Goal: Task Accomplishment & Management: Manage account settings

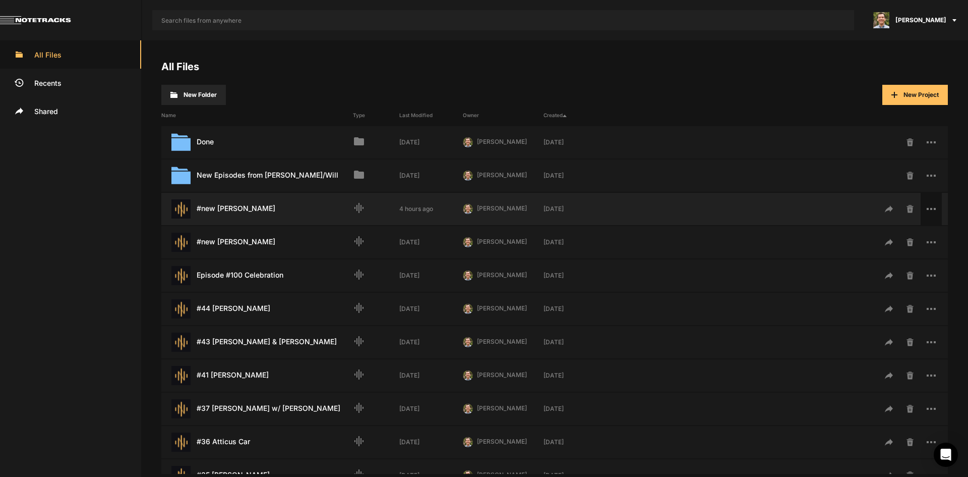
drag, startPoint x: 243, startPoint y: 207, endPoint x: 930, endPoint y: 208, distance: 687.4
click at [934, 208] on rect at bounding box center [935, 209] width 2 height 2
click at [886, 263] on span "Rename" at bounding box center [882, 265] width 26 height 8
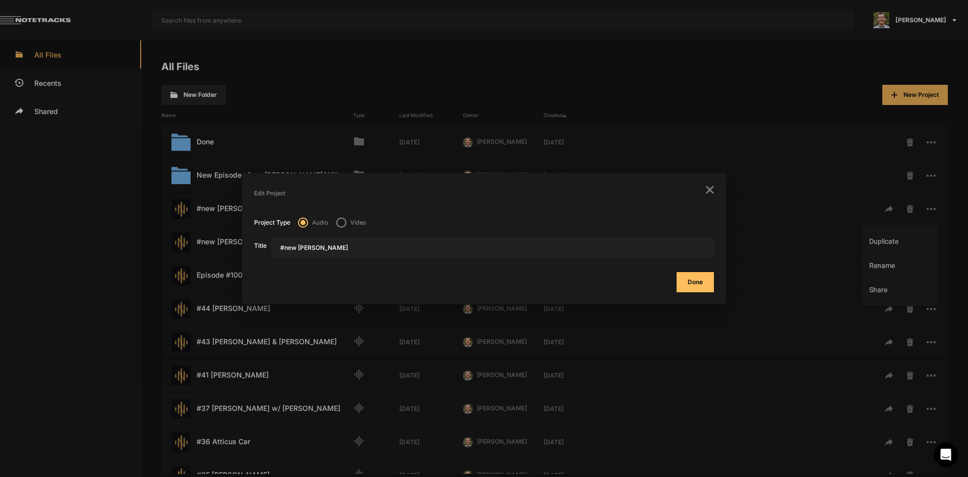
click at [320, 243] on input "#new Fanny Scott" at bounding box center [492, 248] width 443 height 20
type input "#new Fannie Scott"
click at [677, 272] on button "Done" at bounding box center [695, 282] width 37 height 20
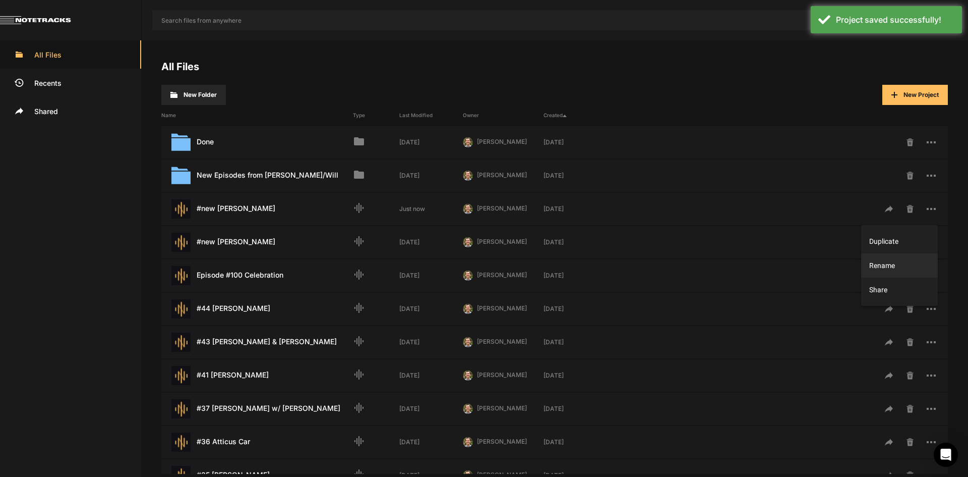
click at [241, 208] on div at bounding box center [484, 238] width 968 height 477
click at [241, 208] on div "#new Fannie Scott Last Modified: Just now" at bounding box center [257, 208] width 192 height 19
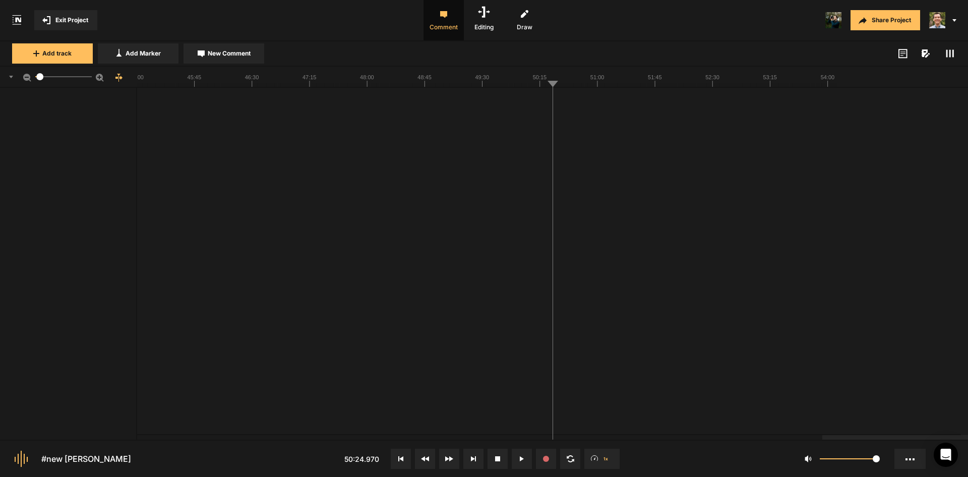
scroll to position [50, 0]
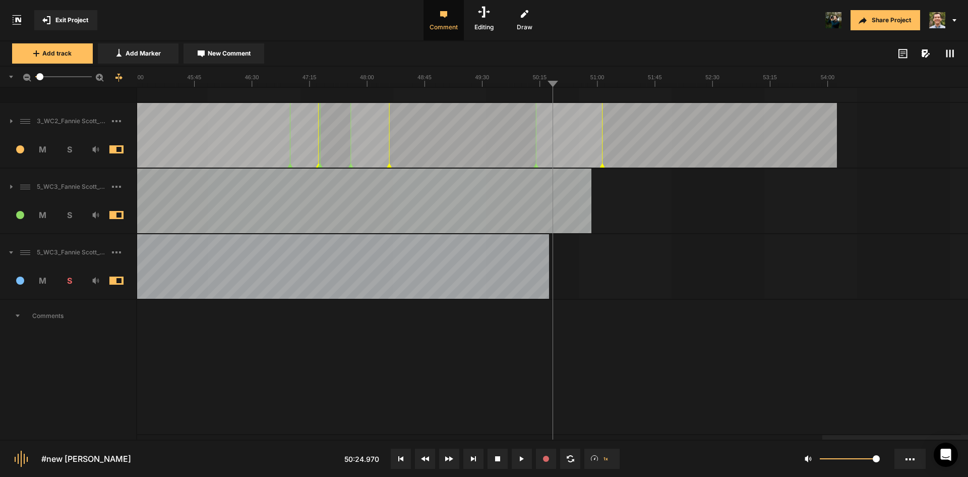
click at [9, 252] on span at bounding box center [6, 252] width 13 height 16
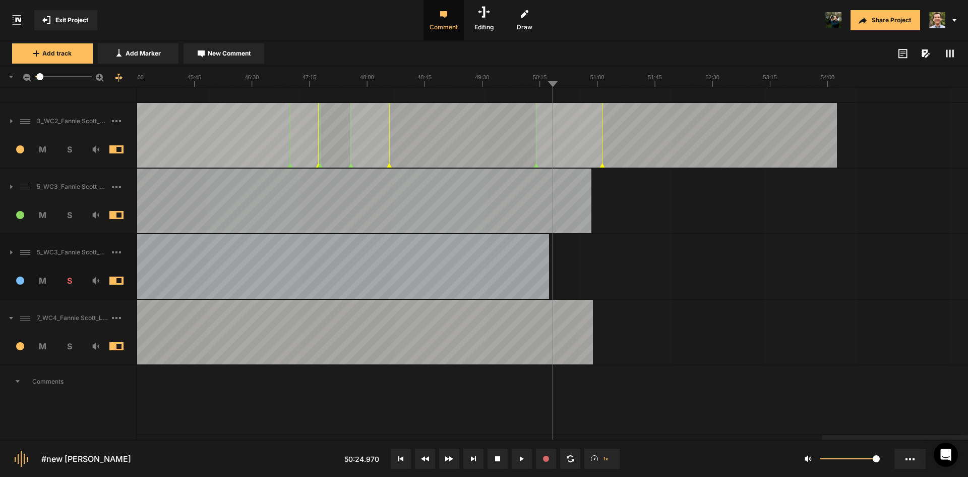
click at [10, 321] on span at bounding box center [6, 318] width 13 height 16
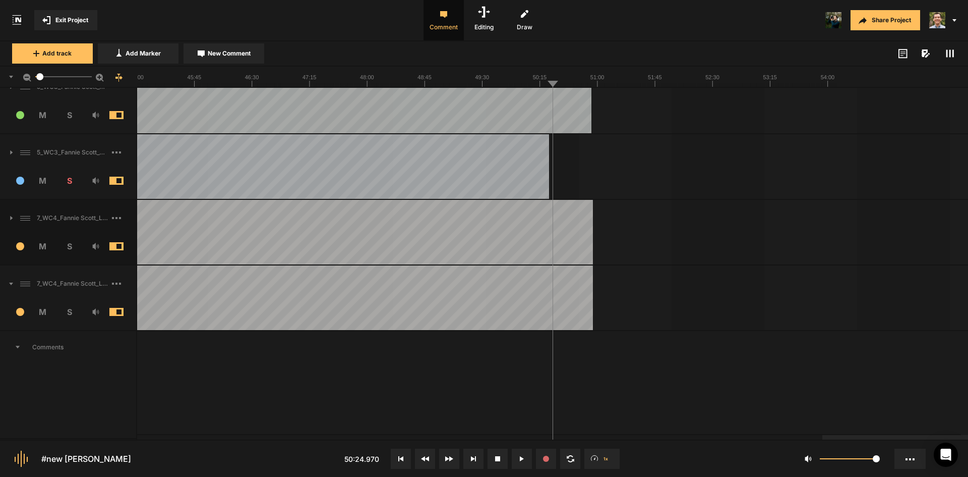
scroll to position [151, 0]
click at [119, 215] on span at bounding box center [124, 217] width 24 height 16
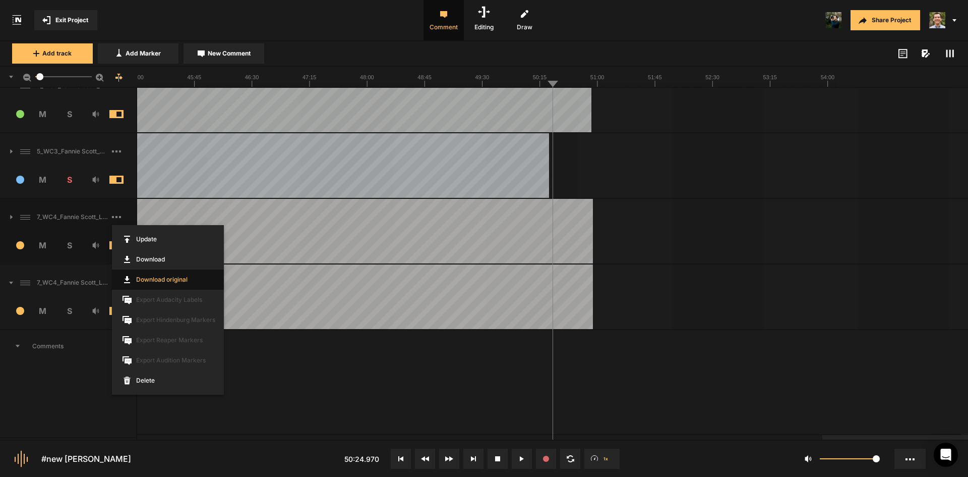
click at [173, 281] on link "Download original" at bounding box center [168, 279] width 112 height 20
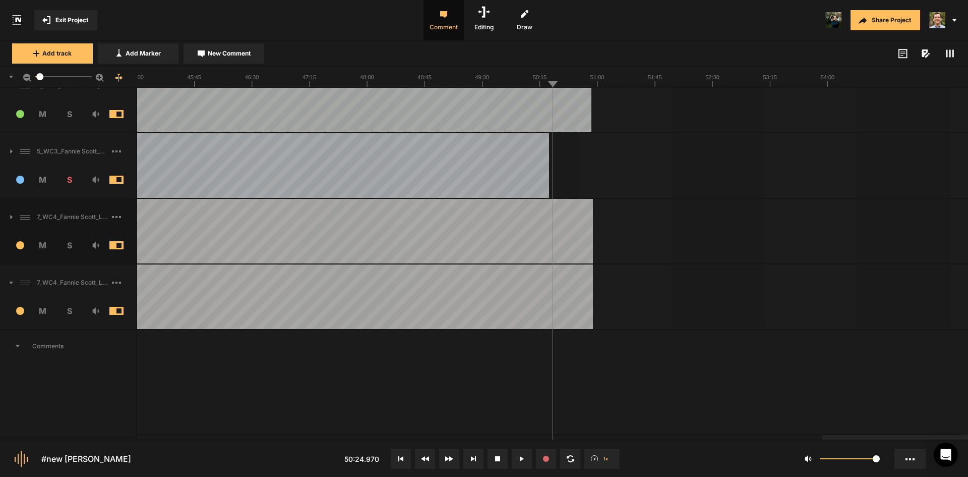
click at [117, 281] on rect at bounding box center [116, 282] width 2 height 2
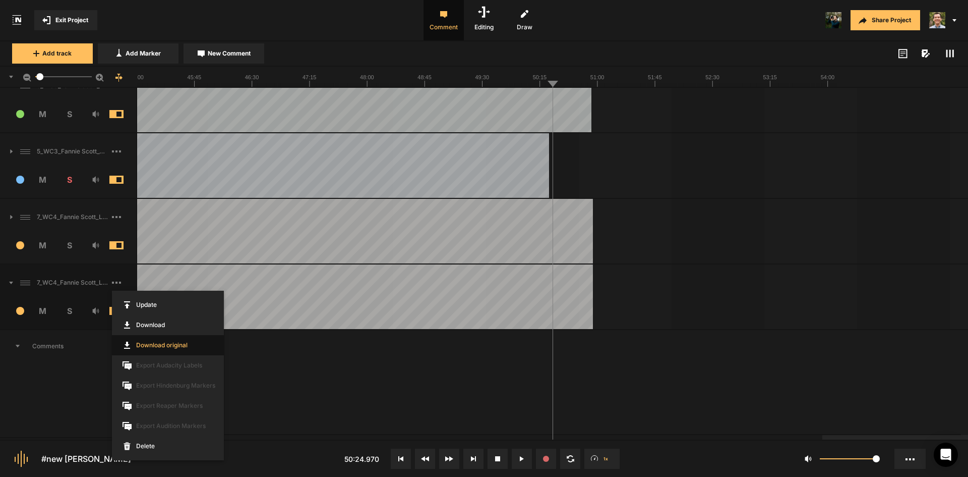
click at [159, 346] on link "Download original" at bounding box center [168, 345] width 112 height 20
